Goal: Register for event/course

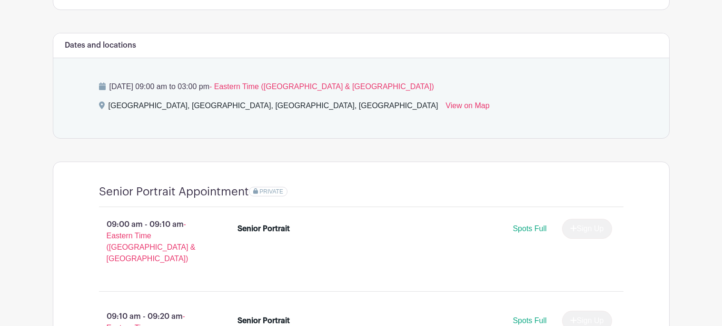
scroll to position [498, 0]
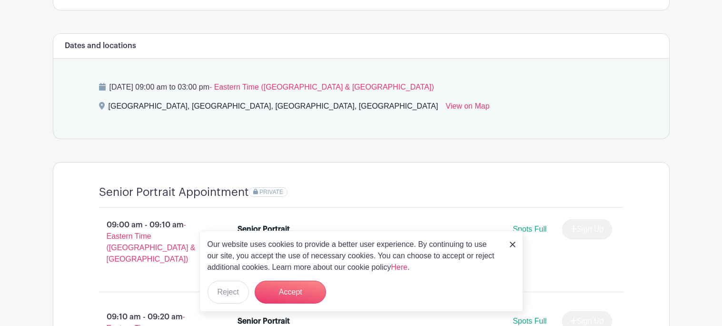
click at [506, 245] on div "Our website uses cookies to provide a better user experience. By continuing to …" at bounding box center [361, 270] width 324 height 81
click at [512, 247] on link at bounding box center [513, 243] width 6 height 11
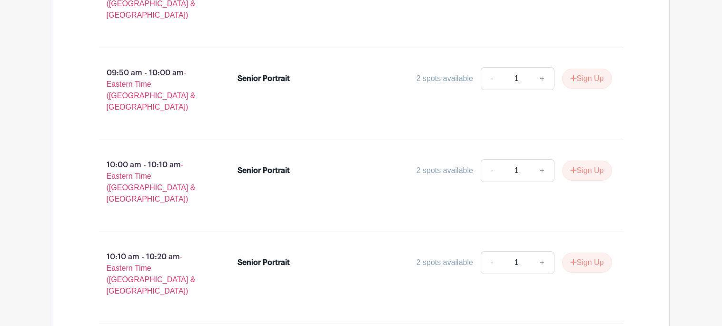
scroll to position [1108, 0]
click at [571, 168] on icon "submit" at bounding box center [573, 171] width 6 height 6
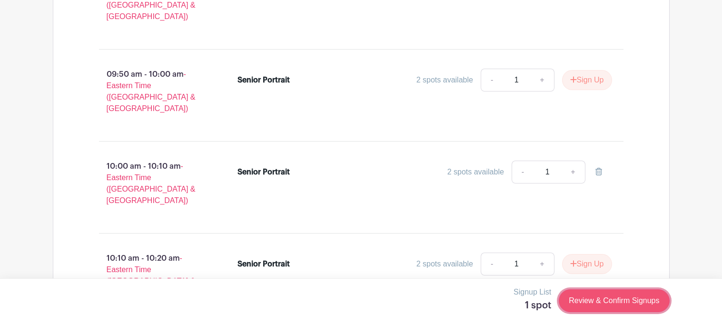
click at [589, 311] on link "Review & Confirm Signups" at bounding box center [614, 300] width 110 height 23
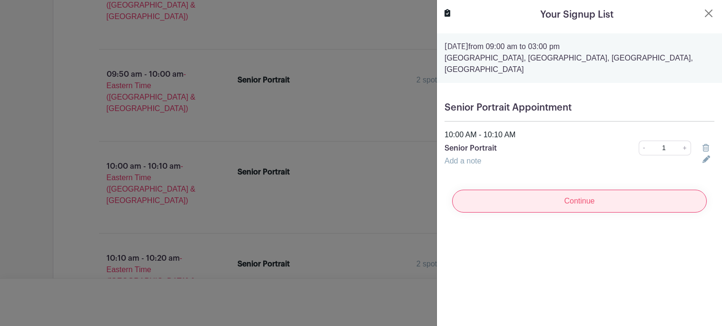
click at [635, 199] on input "Continue" at bounding box center [579, 200] width 255 height 23
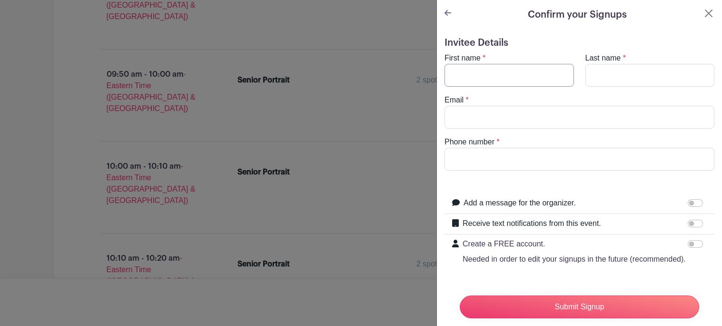
click at [519, 76] on input "First name" at bounding box center [509, 75] width 129 height 23
type input "[PERSON_NAME]"
click at [601, 79] on input "Last name" at bounding box center [649, 75] width 129 height 23
type input "young"
click at [580, 115] on input "Email" at bounding box center [580, 117] width 270 height 23
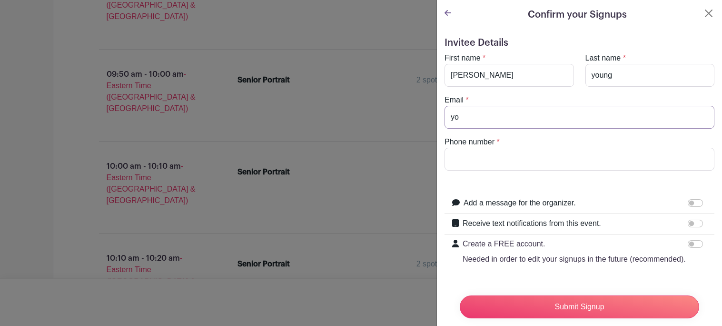
type input "y"
type input "[EMAIL_ADDRESS][DOMAIN_NAME]"
click at [527, 150] on input "Phone number" at bounding box center [580, 159] width 270 height 23
type input "6362061185"
click at [694, 207] on div at bounding box center [697, 202] width 19 height 11
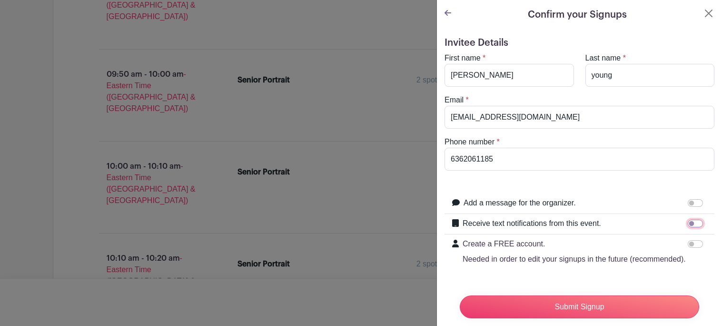
click at [697, 223] on input "Receive text notifications from this event." at bounding box center [695, 223] width 15 height 8
checkbox input "true"
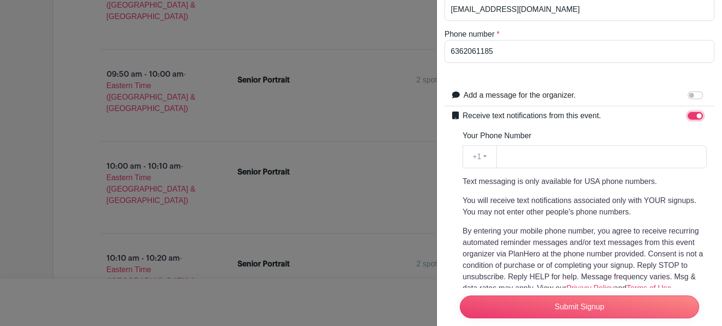
scroll to position [109, 0]
click at [554, 158] on input "Your Phone Number" at bounding box center [601, 155] width 210 height 23
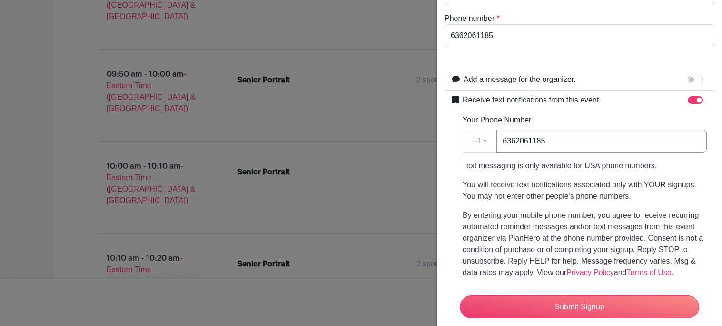
scroll to position [128, 0]
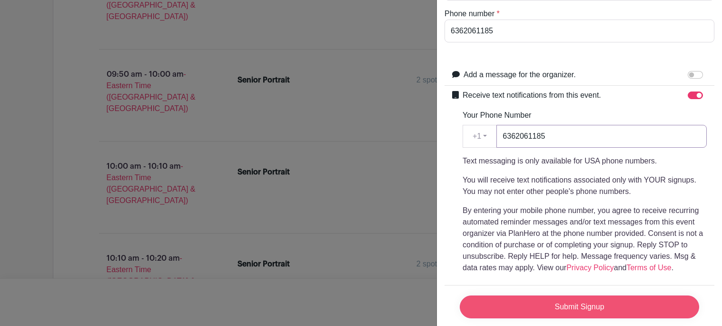
type input "6362061185"
click at [550, 316] on input "Submit Signup" at bounding box center [579, 306] width 239 height 23
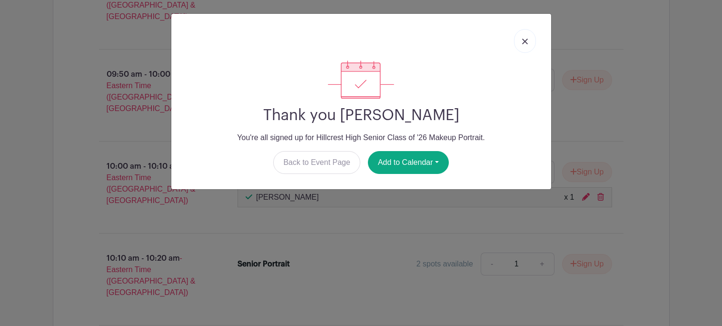
click at [521, 48] on link at bounding box center [525, 41] width 22 height 24
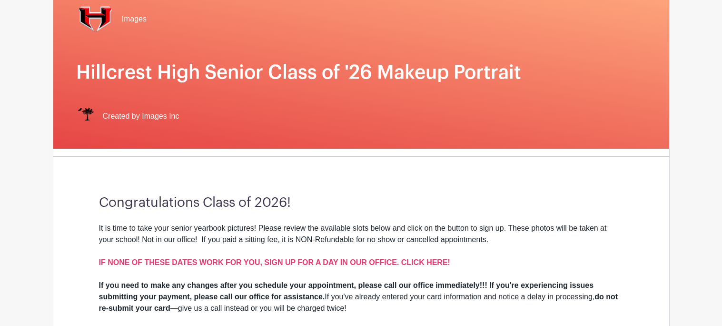
scroll to position [0, 0]
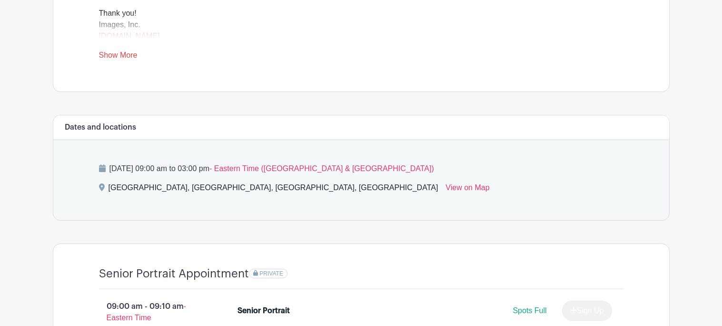
scroll to position [422, 0]
